Goal: Information Seeking & Learning: Learn about a topic

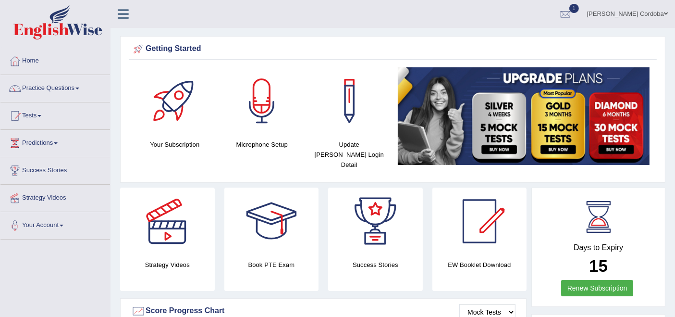
click at [39, 119] on link "Tests" at bounding box center [55, 114] width 110 height 24
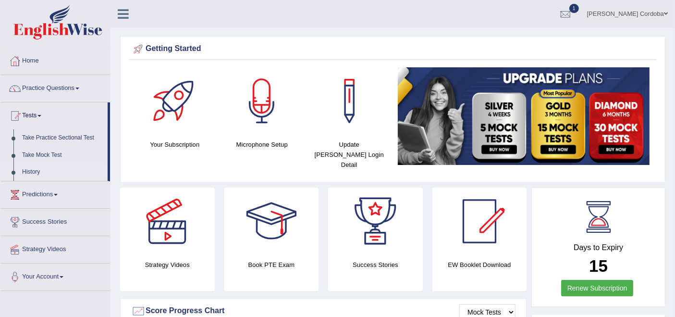
click at [37, 167] on link "History" at bounding box center [63, 171] width 90 height 17
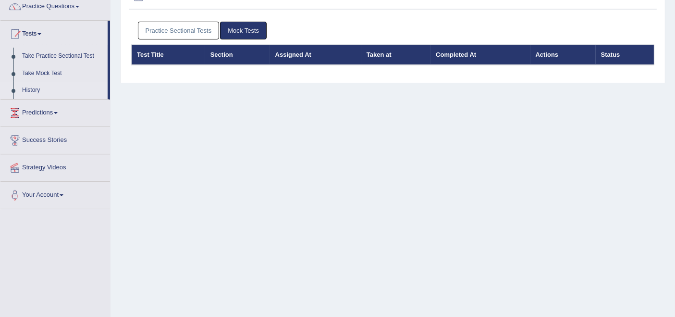
scroll to position [81, 0]
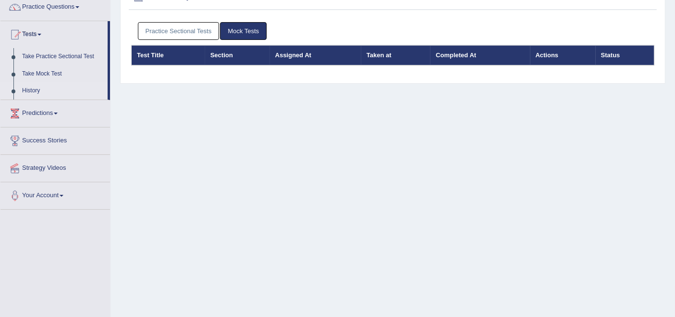
click at [186, 30] on link "Practice Sectional Tests" at bounding box center [179, 31] width 82 height 18
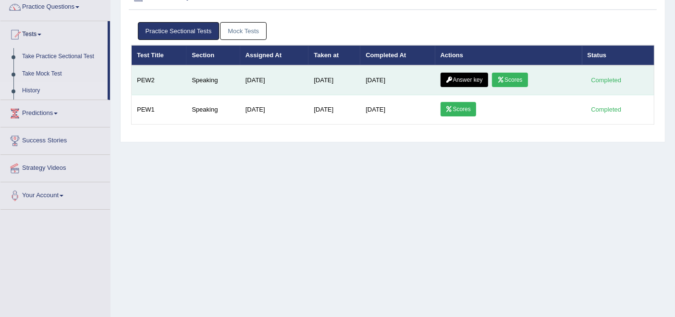
click at [523, 73] on link "Scores" at bounding box center [510, 80] width 36 height 14
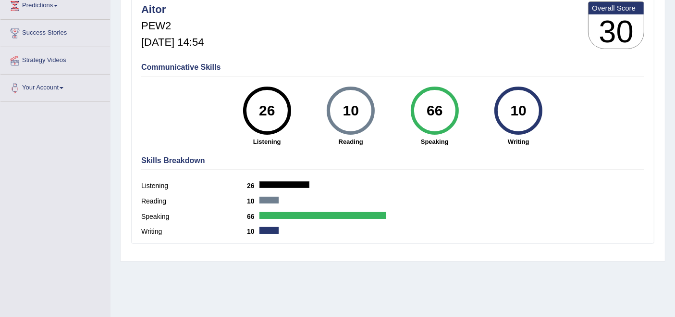
scroll to position [129, 0]
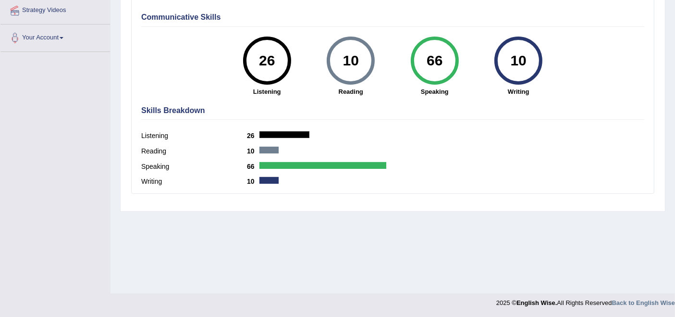
click at [449, 119] on hr at bounding box center [392, 119] width 503 height 0
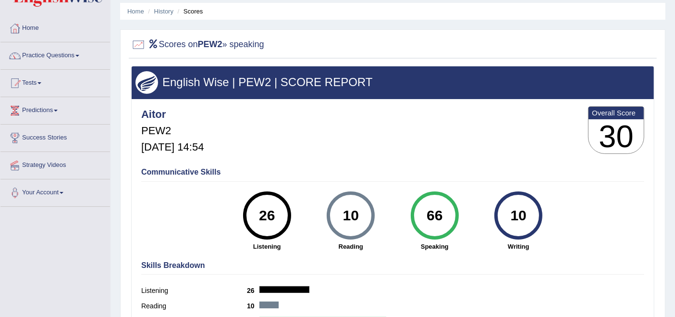
scroll to position [0, 0]
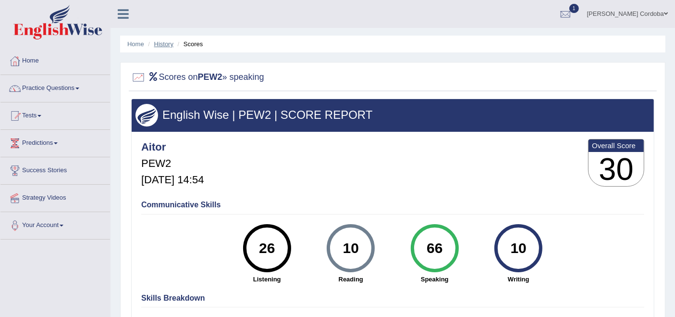
click at [164, 44] on link "History" at bounding box center [163, 43] width 19 height 7
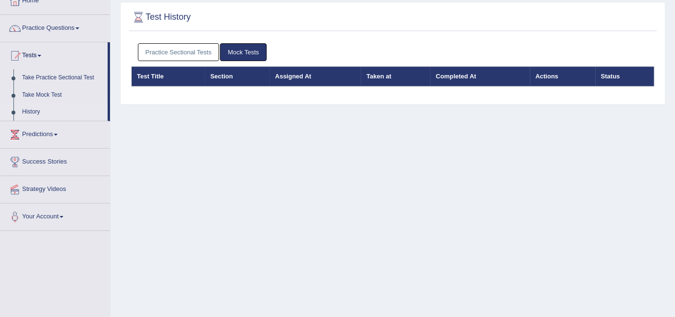
scroll to position [107, 0]
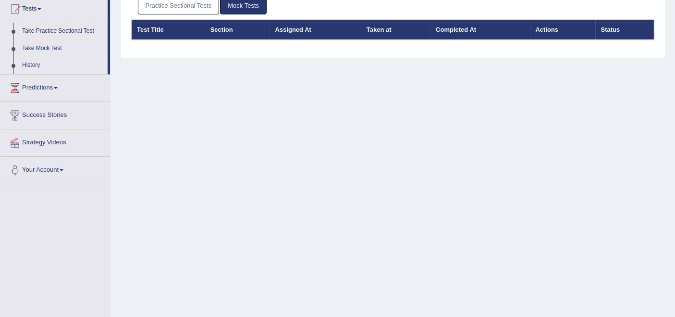
click at [197, 9] on link "Practice Sectional Tests" at bounding box center [179, 6] width 82 height 18
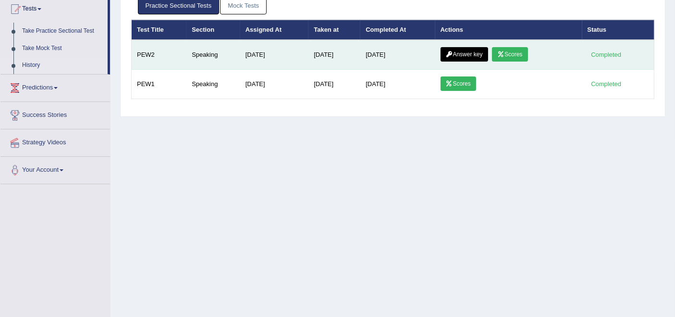
click at [460, 56] on link "Answer key" at bounding box center [465, 54] width 48 height 14
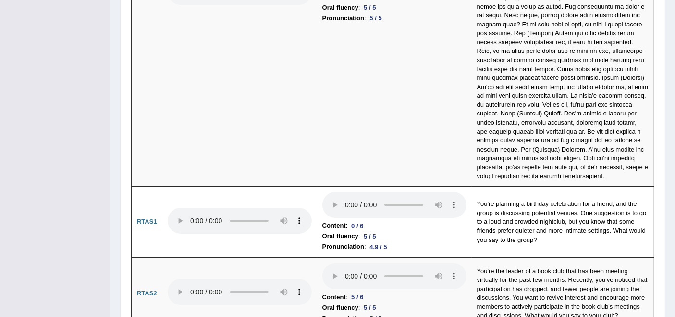
scroll to position [3463, 0]
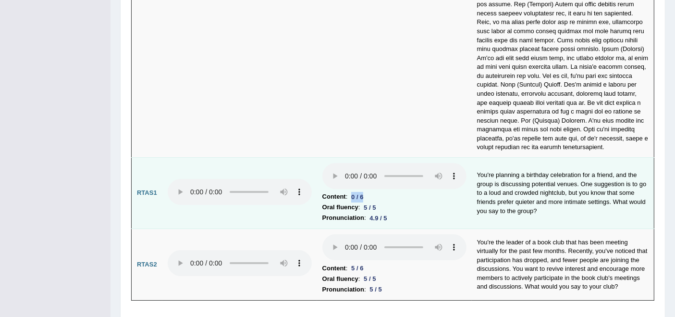
drag, startPoint x: 369, startPoint y: 163, endPoint x: 346, endPoint y: 166, distance: 23.2
click at [346, 191] on li "Content : 0 / 6" at bounding box center [394, 196] width 144 height 11
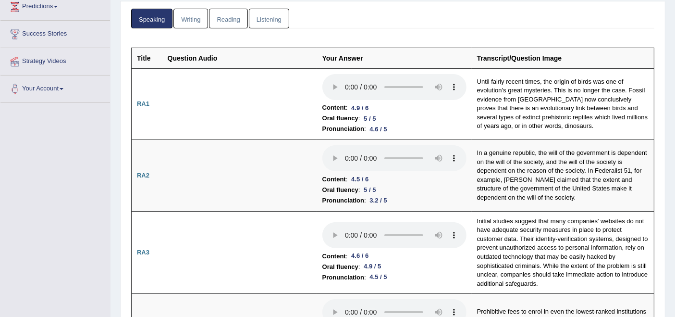
scroll to position [0, 0]
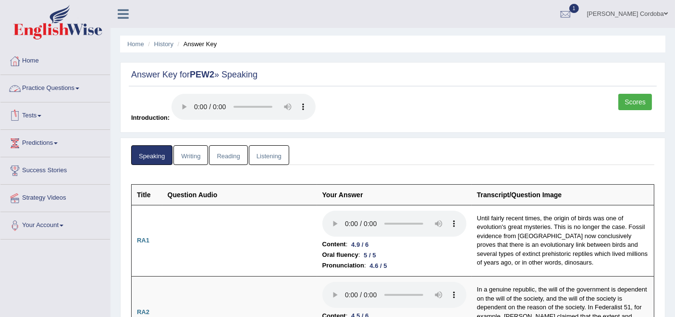
click at [48, 93] on link "Practice Questions" at bounding box center [55, 87] width 110 height 24
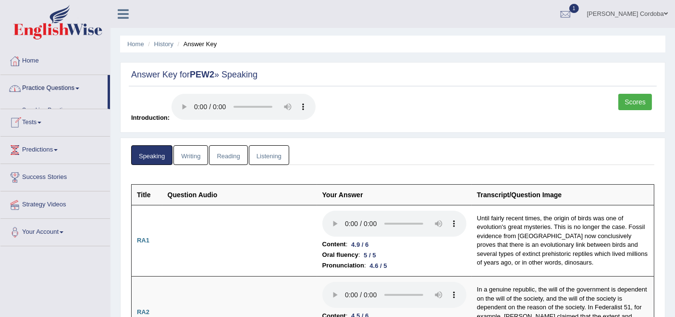
click at [48, 93] on link "Practice Questions" at bounding box center [53, 87] width 107 height 24
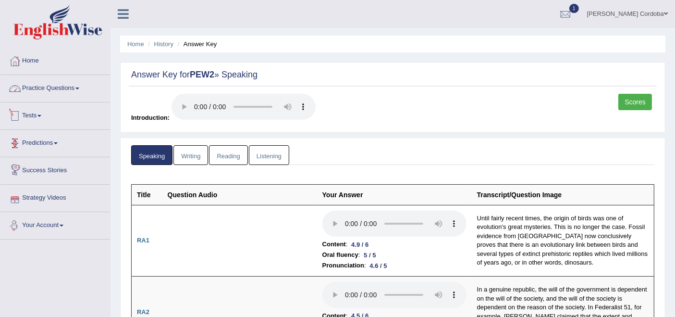
click at [52, 88] on link "Practice Questions" at bounding box center [55, 87] width 110 height 24
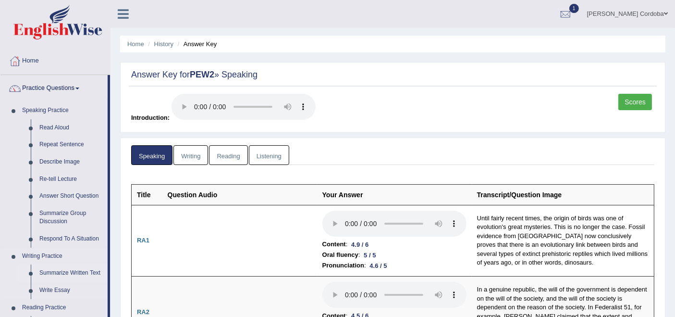
click at [76, 274] on link "Summarize Written Text" at bounding box center [71, 272] width 73 height 17
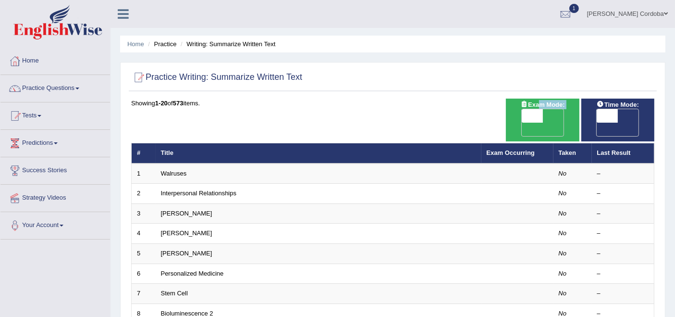
drag, startPoint x: 536, startPoint y: 108, endPoint x: 534, endPoint y: 113, distance: 6.2
click at [534, 113] on div "Exam Mode: ON OFF" at bounding box center [542, 119] width 73 height 43
click at [534, 113] on span at bounding box center [532, 115] width 21 height 13
checkbox input "true"
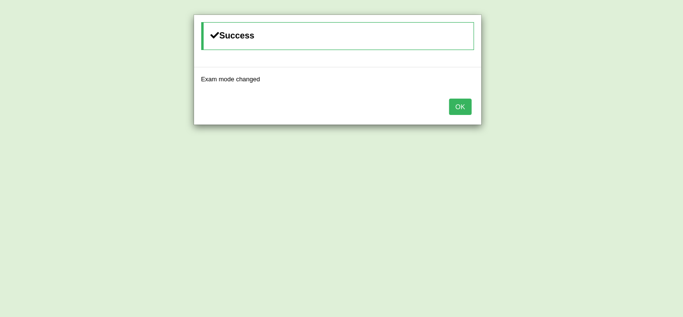
click at [467, 111] on button "OK" at bounding box center [460, 106] width 22 height 16
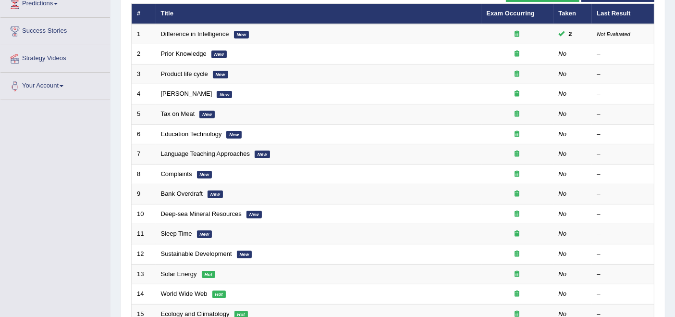
scroll to position [106, 0]
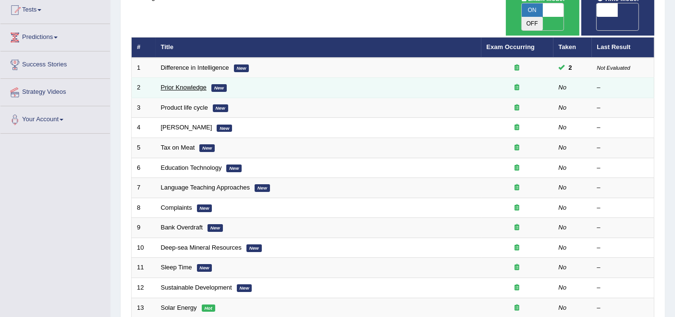
click at [180, 84] on link "Prior Knowledge" at bounding box center [184, 87] width 46 height 7
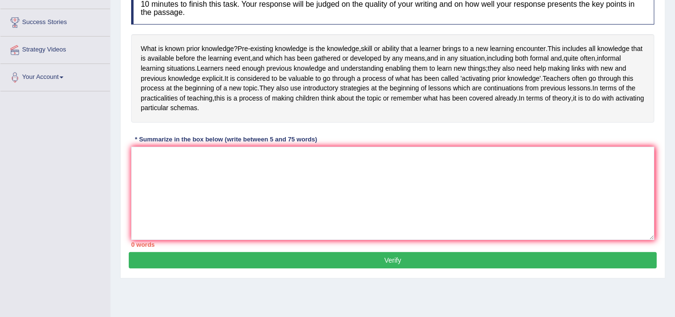
scroll to position [146, 0]
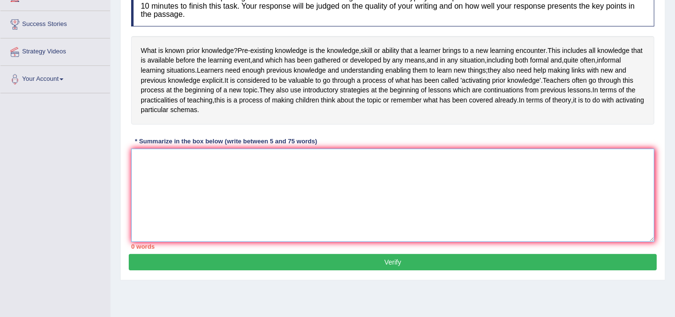
click at [277, 190] on textarea at bounding box center [392, 194] width 523 height 93
click at [312, 218] on textarea at bounding box center [392, 194] width 523 height 93
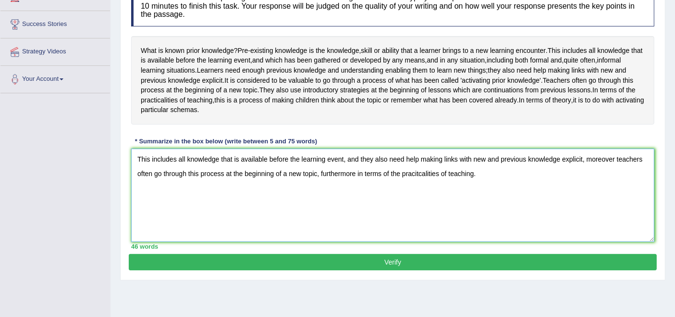
type textarea "This includes all knowledge that is available before the learning event, and th…"
click at [582, 195] on textarea "This includes all knowledge that is available before the learning event, and th…" at bounding box center [392, 194] width 523 height 93
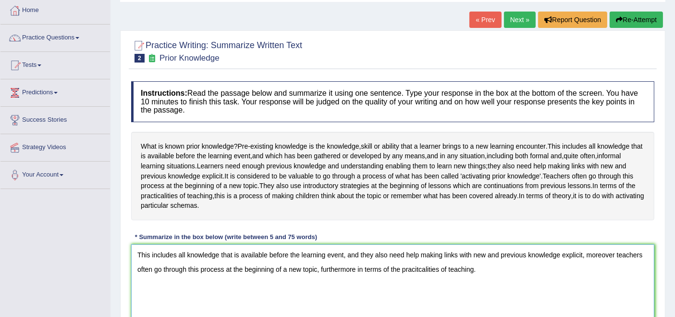
scroll to position [50, 0]
click at [510, 16] on link "Next »" at bounding box center [520, 20] width 32 height 16
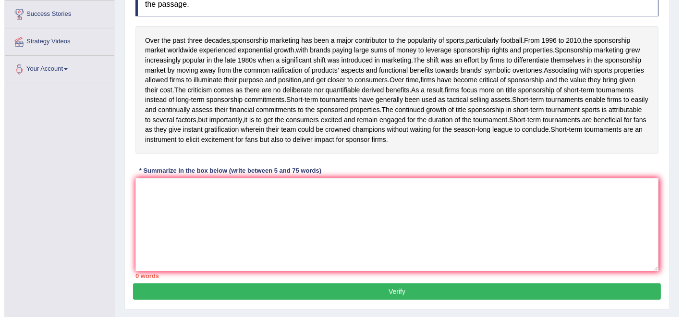
scroll to position [152, 0]
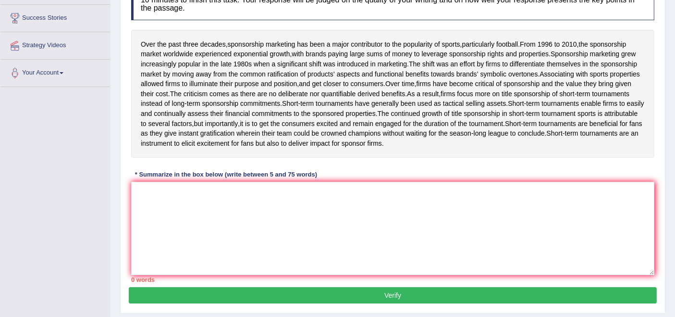
click at [3, 110] on div "Toggle navigation Home Practice Questions Speaking Practice Read Aloud Repeat S…" at bounding box center [337, 98] width 675 height 500
click at [277, 222] on textarea at bounding box center [392, 228] width 523 height 93
type textarea "O"
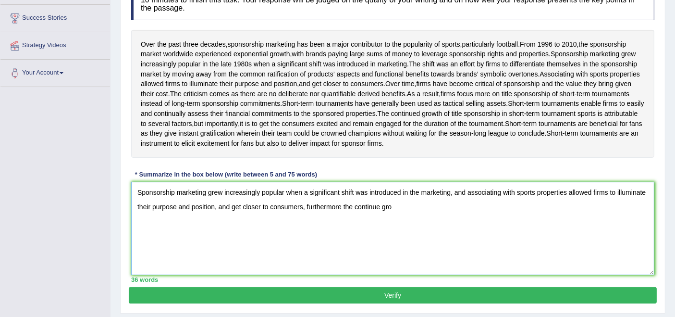
click at [340, 205] on textarea "Sponsorship marketing grew increasingly popular when a significant shift was in…" at bounding box center [392, 228] width 523 height 93
drag, startPoint x: 429, startPoint y: 183, endPoint x: 340, endPoint y: 210, distance: 92.9
click at [340, 210] on textarea "Sponsorship marketing grew increasingly popular when a significant shift was in…" at bounding box center [392, 228] width 523 height 93
click at [407, 205] on textarea "Sponsorship marketing grew increasingly popular when a significant shift was in…" at bounding box center [392, 228] width 523 height 93
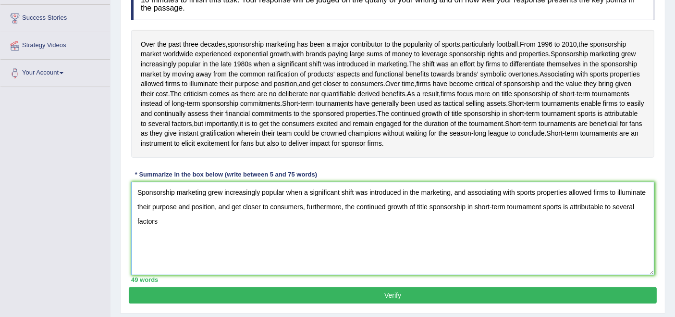
click at [225, 221] on textarea "Sponsorship marketing grew increasingly popular when a significant shift was in…" at bounding box center [392, 228] width 523 height 93
type textarea "Sponsorship marketing grew increasingly popular when a significant shift was in…"
click at [385, 293] on button "Verify" at bounding box center [393, 295] width 528 height 16
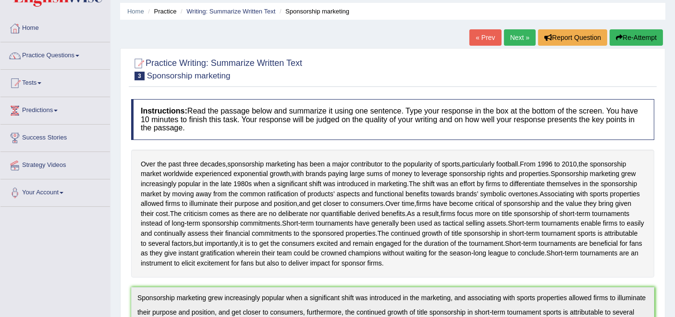
scroll to position [29, 0]
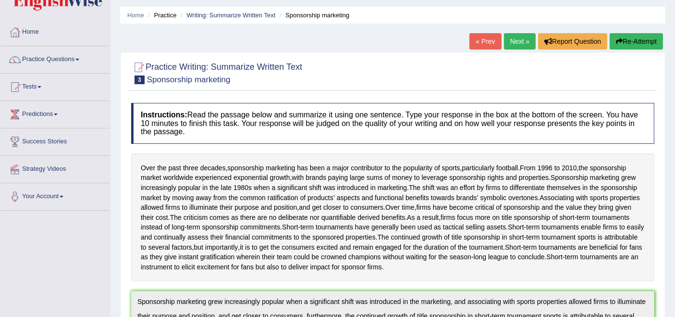
click at [528, 43] on link "Next »" at bounding box center [520, 41] width 32 height 16
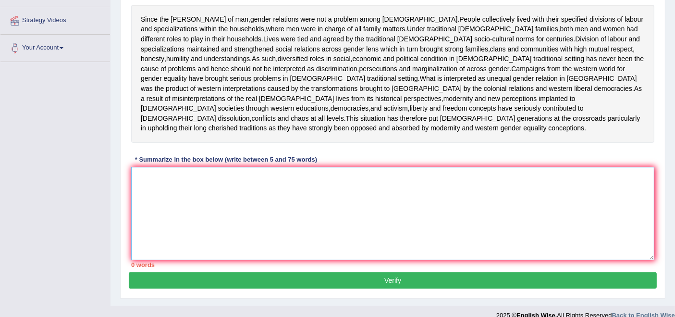
click at [156, 216] on textarea at bounding box center [392, 213] width 523 height 93
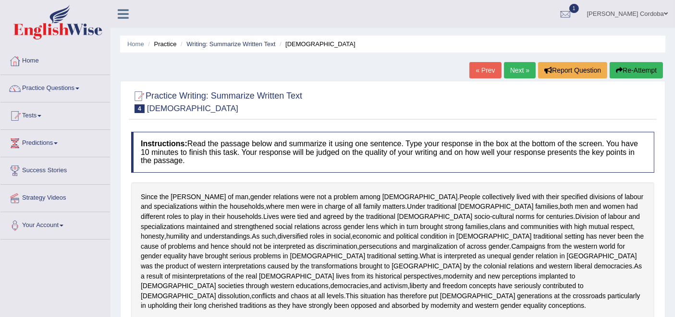
click at [63, 86] on link "Practice Questions" at bounding box center [55, 87] width 110 height 24
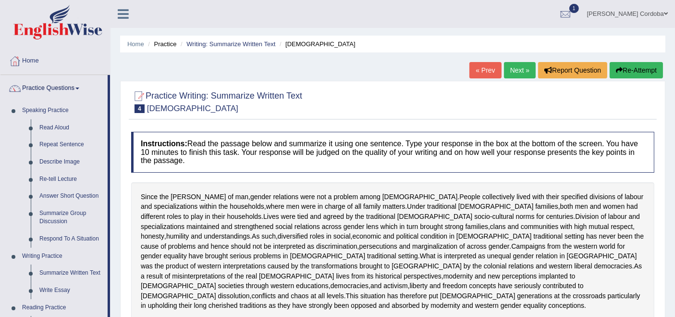
click at [63, 86] on link "Practice Questions" at bounding box center [53, 87] width 107 height 24
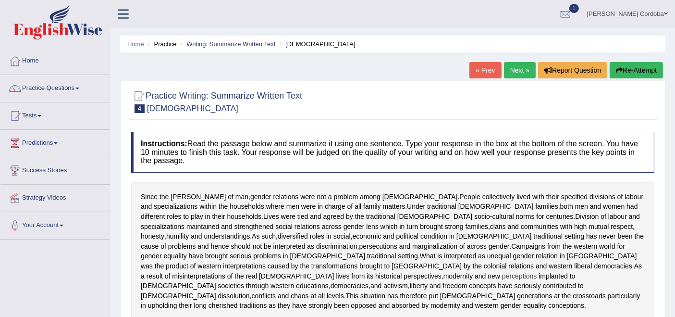
click at [418, 272] on div "Since the dawn of man , gender relations were not a problem among Africans . Pe…" at bounding box center [392, 251] width 523 height 138
click at [66, 88] on link "Practice Questions" at bounding box center [55, 87] width 110 height 24
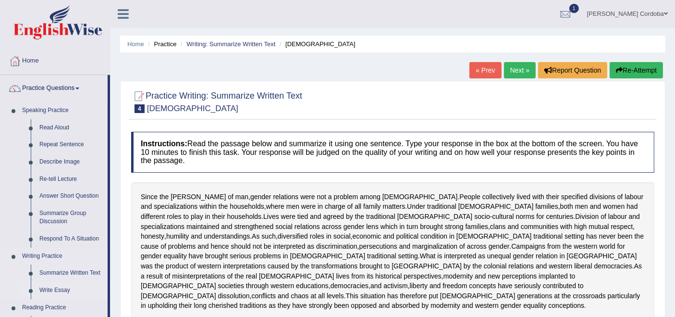
click at [66, 293] on link "Write Essay" at bounding box center [71, 290] width 73 height 17
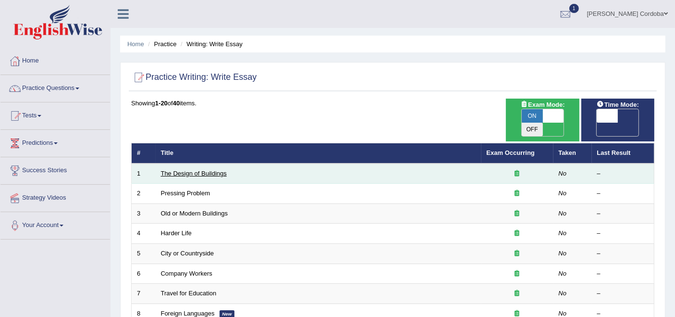
click at [217, 170] on link "The Design of Buildings" at bounding box center [194, 173] width 66 height 7
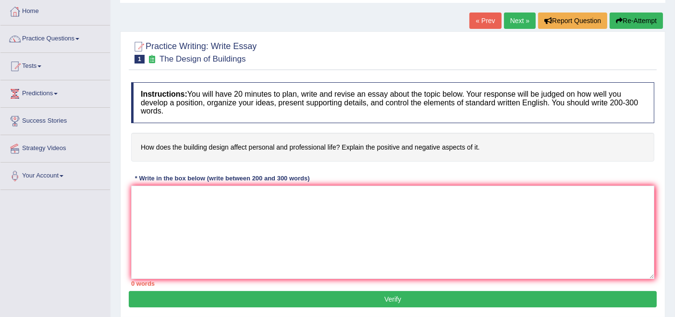
scroll to position [50, 0]
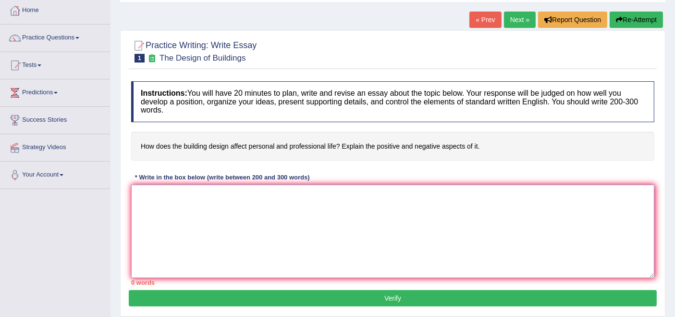
click at [263, 220] on textarea at bounding box center [392, 230] width 523 height 93
paste textarea "The increasing influence of (essay topic) on our lives has ignited numerous dis…"
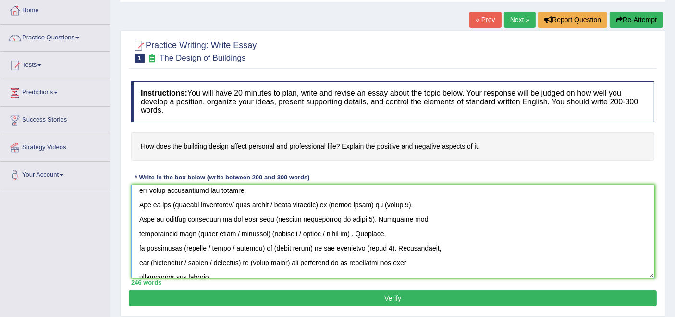
scroll to position [0, 0]
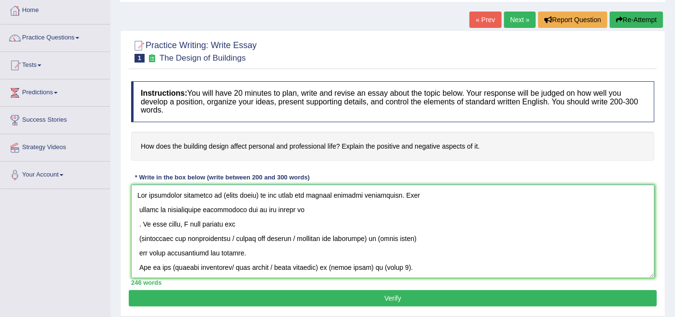
click at [139, 204] on textarea at bounding box center [392, 230] width 523 height 93
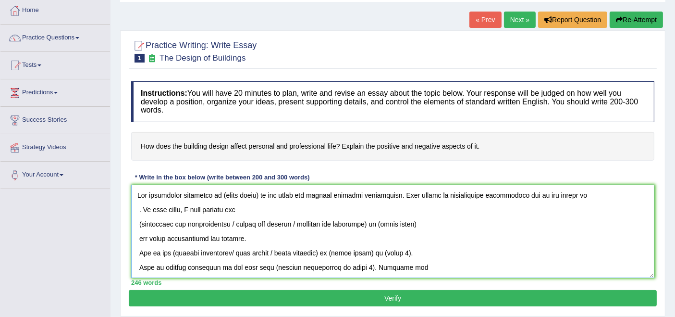
click at [138, 206] on textarea at bounding box center [392, 230] width 523 height 93
click at [135, 219] on textarea at bounding box center [392, 230] width 523 height 93
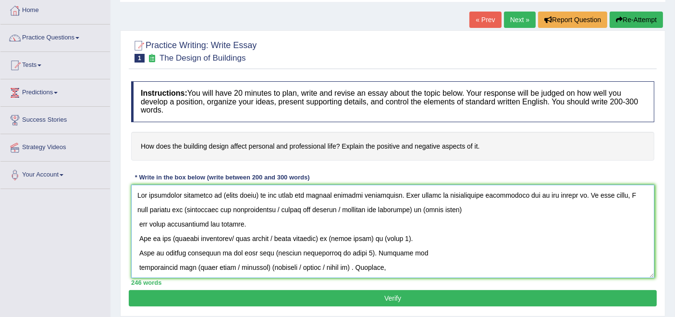
click at [138, 221] on textarea at bounding box center [392, 230] width 523 height 93
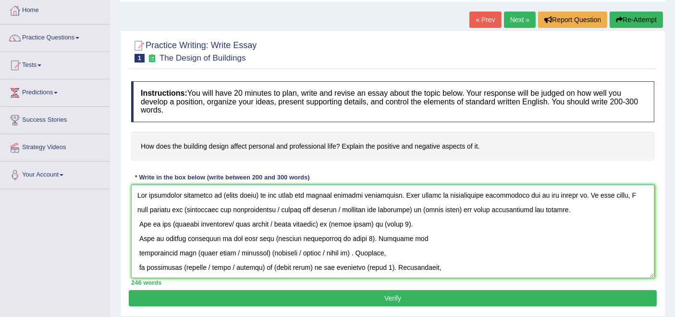
click at [138, 218] on textarea at bounding box center [392, 230] width 523 height 93
drag, startPoint x: 140, startPoint y: 234, endPoint x: 152, endPoint y: 241, distance: 13.1
click at [152, 241] on textarea at bounding box center [392, 230] width 523 height 93
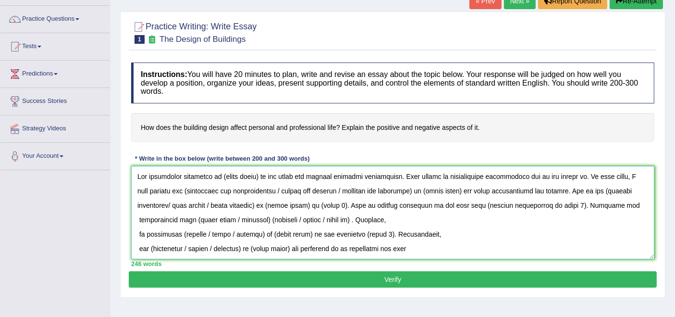
scroll to position [71, 0]
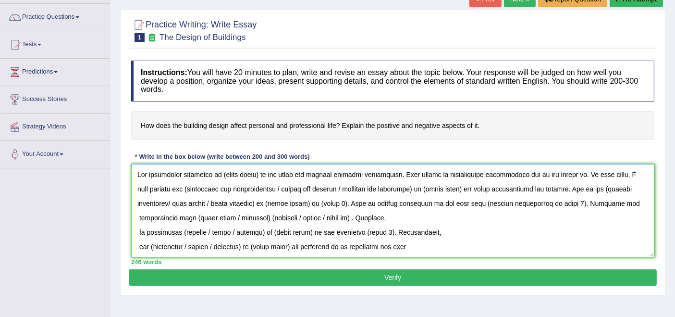
drag, startPoint x: 256, startPoint y: 172, endPoint x: 220, endPoint y: 174, distance: 36.2
click at [220, 174] on textarea at bounding box center [392, 210] width 523 height 93
click at [577, 175] on textarea at bounding box center [392, 210] width 523 height 93
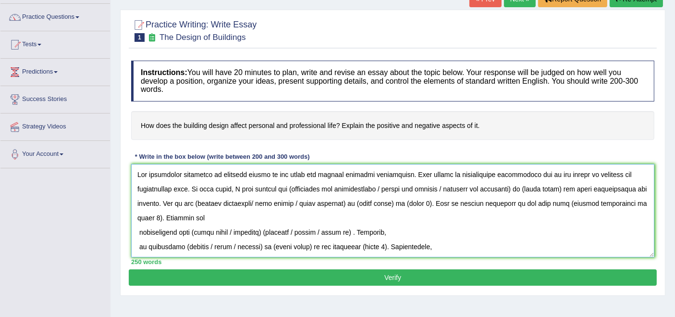
drag, startPoint x: 281, startPoint y: 185, endPoint x: 515, endPoint y: 188, distance: 233.5
click at [515, 188] on textarea at bounding box center [392, 210] width 523 height 93
click at [279, 186] on textarea at bounding box center [392, 210] width 523 height 93
drag, startPoint x: 374, startPoint y: 182, endPoint x: 513, endPoint y: 187, distance: 139.4
click at [513, 187] on textarea at bounding box center [392, 210] width 523 height 93
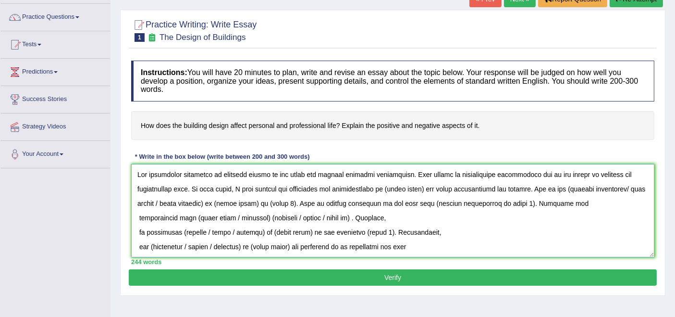
drag, startPoint x: 421, startPoint y: 186, endPoint x: 383, endPoint y: 184, distance: 38.5
click at [383, 184] on textarea at bounding box center [392, 210] width 523 height 93
click at [393, 186] on textarea at bounding box center [392, 210] width 523 height 93
click at [415, 185] on textarea at bounding box center [392, 210] width 523 height 93
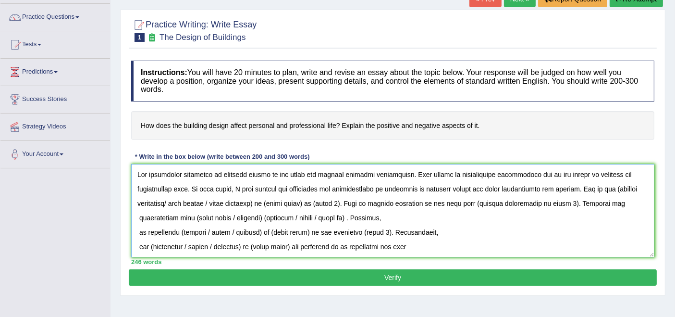
click at [456, 187] on textarea at bounding box center [392, 210] width 523 height 93
click at [227, 201] on textarea at bounding box center [392, 210] width 523 height 93
drag, startPoint x: 228, startPoint y: 201, endPoint x: 576, endPoint y: 186, distance: 348.7
click at [576, 186] on textarea at bounding box center [392, 210] width 523 height 93
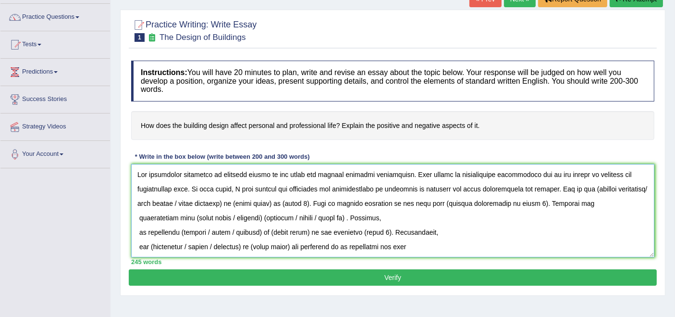
click at [197, 199] on textarea at bounding box center [392, 210] width 523 height 93
click at [230, 202] on textarea at bounding box center [392, 210] width 523 height 93
drag, startPoint x: 211, startPoint y: 203, endPoint x: 133, endPoint y: 200, distance: 77.9
click at [133, 200] on textarea at bounding box center [392, 210] width 523 height 93
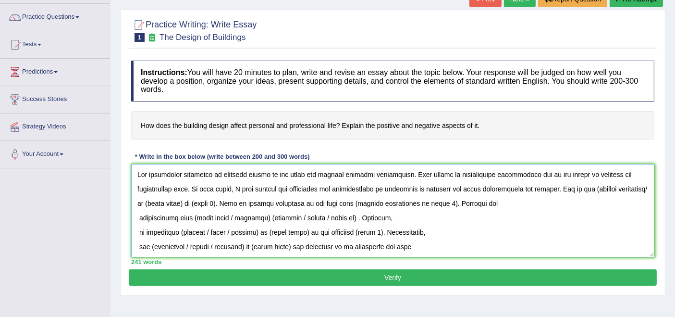
click at [583, 187] on textarea at bounding box center [392, 210] width 523 height 93
click at [640, 186] on textarea at bounding box center [392, 210] width 523 height 93
drag, startPoint x: 181, startPoint y: 201, endPoint x: 143, endPoint y: 197, distance: 38.2
click at [143, 197] on textarea at bounding box center [392, 210] width 523 height 93
drag, startPoint x: 229, startPoint y: 201, endPoint x: 253, endPoint y: 197, distance: 24.4
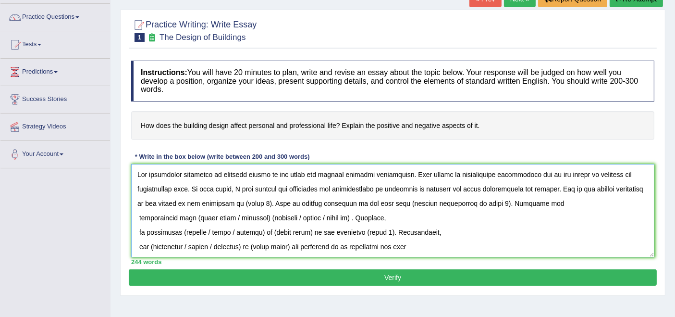
click at [253, 197] on textarea at bounding box center [392, 210] width 523 height 93
click at [277, 199] on textarea at bounding box center [392, 210] width 523 height 93
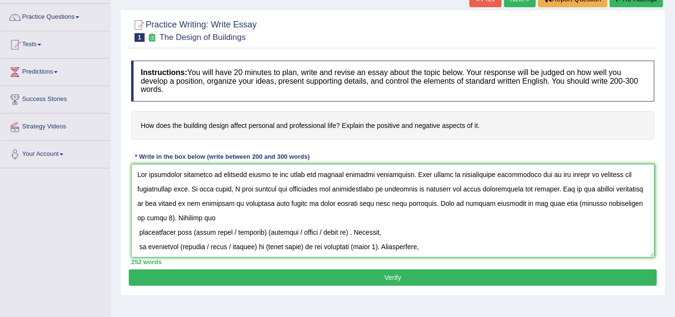
click at [294, 197] on textarea at bounding box center [392, 210] width 523 height 93
drag, startPoint x: 535, startPoint y: 200, endPoint x: 631, endPoint y: 203, distance: 95.6
click at [631, 203] on textarea at bounding box center [392, 210] width 523 height 93
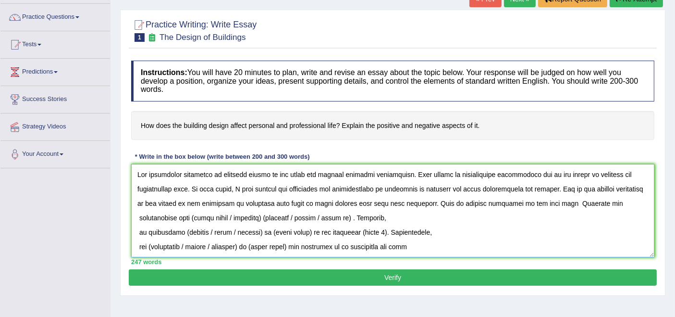
type textarea "The increasing influence of building design on our lives has ignited numerous d…"
